Goal: Information Seeking & Learning: Learn about a topic

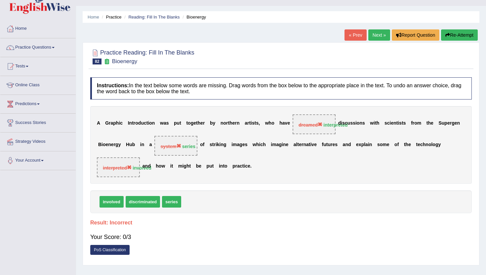
click at [456, 34] on button "Re-Attempt" at bounding box center [459, 34] width 37 height 11
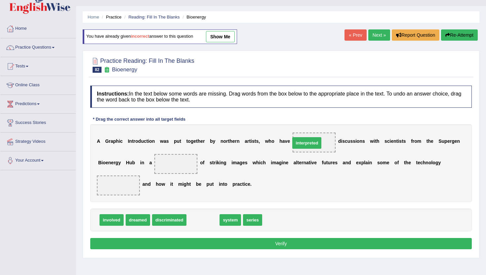
drag, startPoint x: 201, startPoint y: 217, endPoint x: 305, endPoint y: 140, distance: 129.2
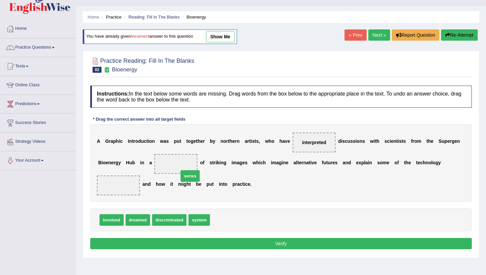
drag, startPoint x: 221, startPoint y: 223, endPoint x: 171, endPoint y: 172, distance: 71.0
drag, startPoint x: 106, startPoint y: 222, endPoint x: 109, endPoint y: 188, distance: 34.1
click at [120, 246] on button "Verify" at bounding box center [280, 243] width 381 height 11
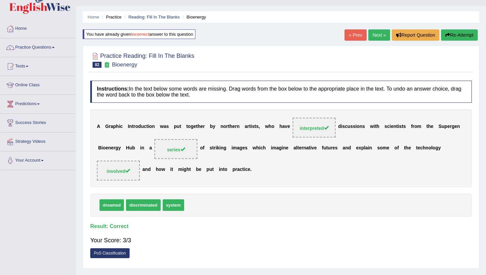
click at [369, 37] on link "Next »" at bounding box center [379, 34] width 22 height 11
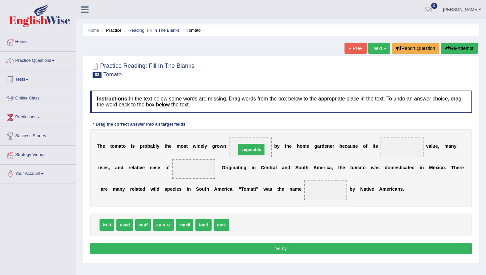
drag, startPoint x: 241, startPoint y: 225, endPoint x: 248, endPoint y: 149, distance: 75.7
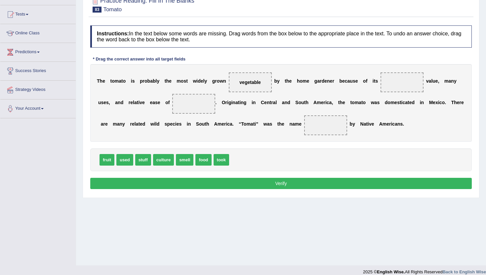
scroll to position [72, 0]
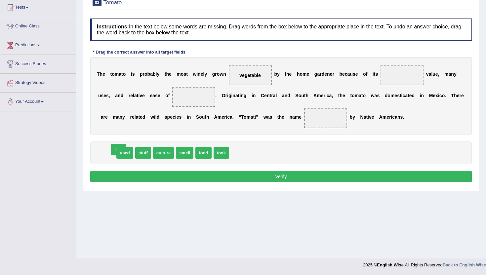
drag, startPoint x: 104, startPoint y: 155, endPoint x: 116, endPoint y: 152, distance: 11.9
drag, startPoint x: 180, startPoint y: 154, endPoint x: 402, endPoint y: 81, distance: 232.9
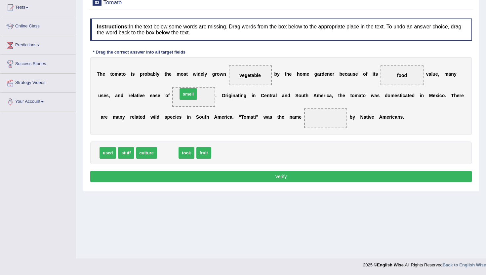
drag, startPoint x: 166, startPoint y: 154, endPoint x: 188, endPoint y: 98, distance: 59.9
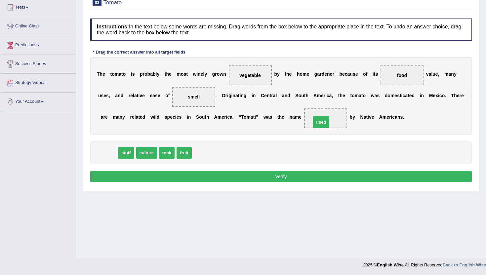
drag, startPoint x: 106, startPoint y: 151, endPoint x: 319, endPoint y: 121, distance: 215.3
click at [277, 175] on button "Verify" at bounding box center [280, 176] width 381 height 11
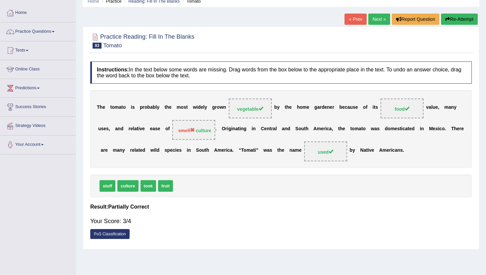
scroll to position [6, 0]
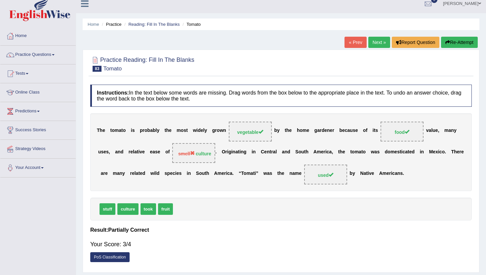
click at [368, 44] on link "Next »" at bounding box center [379, 42] width 22 height 11
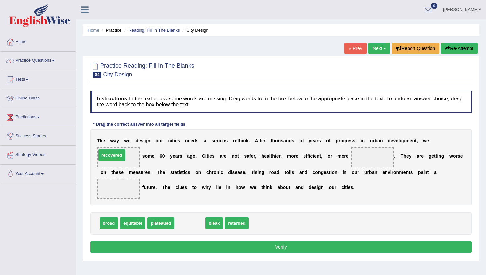
drag, startPoint x: 194, startPoint y: 227, endPoint x: 120, endPoint y: 161, distance: 99.7
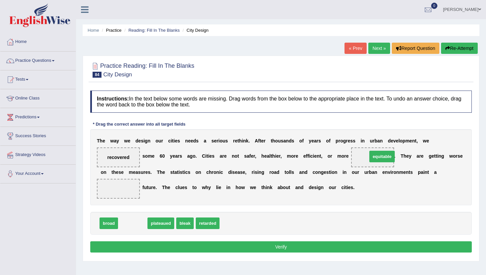
drag, startPoint x: 128, startPoint y: 222, endPoint x: 377, endPoint y: 156, distance: 257.9
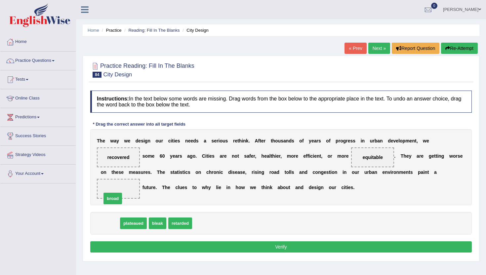
drag, startPoint x: 103, startPoint y: 222, endPoint x: 110, endPoint y: 192, distance: 30.4
click at [129, 246] on button "Verify" at bounding box center [280, 246] width 381 height 11
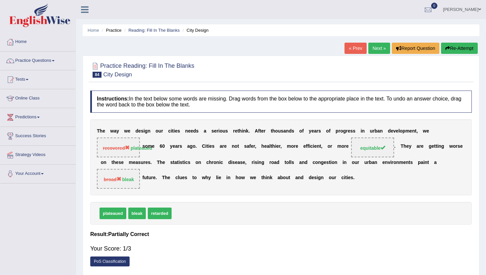
click at [376, 48] on link "Next »" at bounding box center [379, 48] width 22 height 11
